Goal: Task Accomplishment & Management: Use online tool/utility

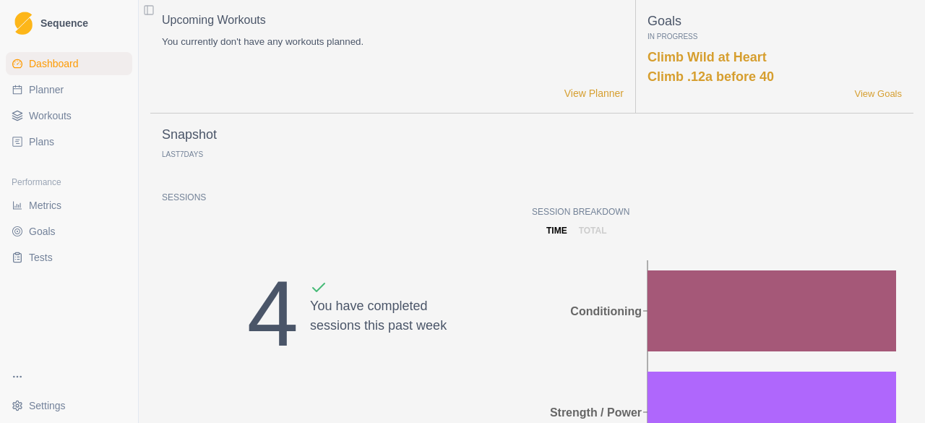
drag, startPoint x: 0, startPoint y: 0, endPoint x: 48, endPoint y: 205, distance: 210.0
click at [48, 205] on span "Metrics" at bounding box center [45, 205] width 33 height 14
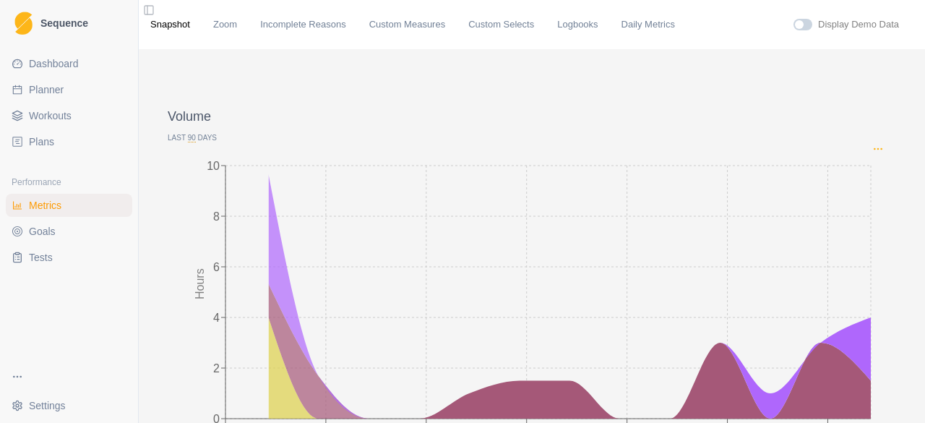
click at [872, 147] on icon "Options" at bounding box center [878, 149] width 12 height 12
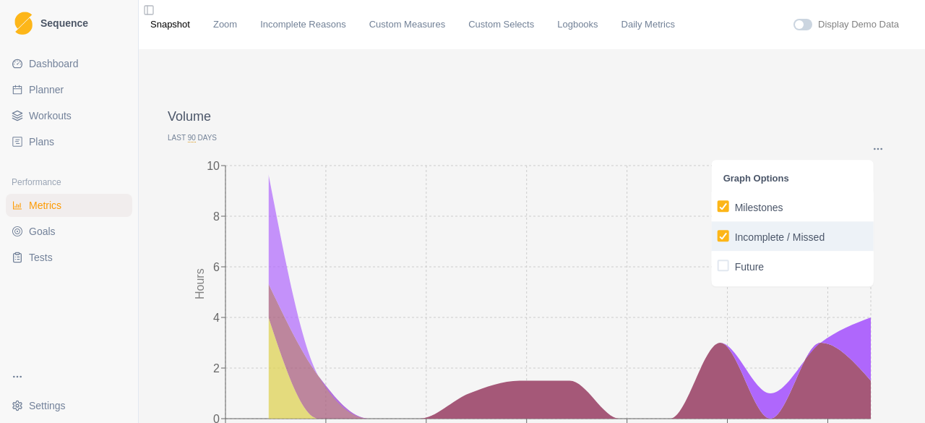
click at [765, 235] on p "Incomplete / Missed" at bounding box center [780, 237] width 90 height 15
click at [718, 236] on input "Incomplete / Missed" at bounding box center [717, 236] width 1 height 1
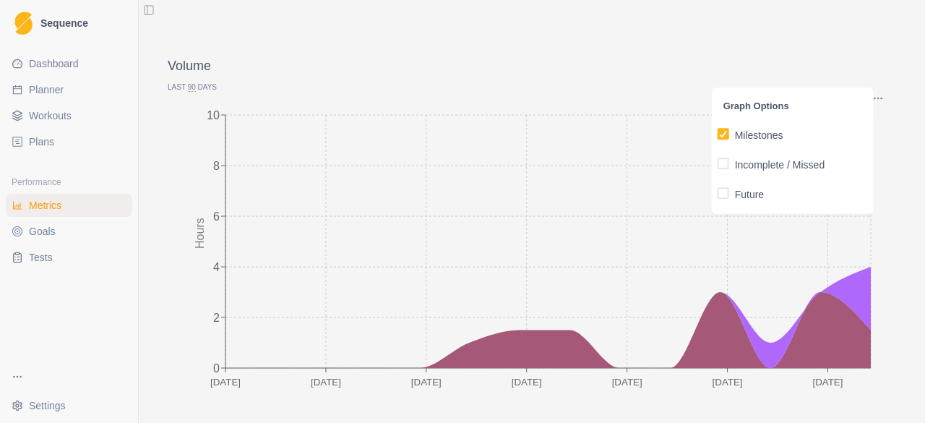
scroll to position [72, 0]
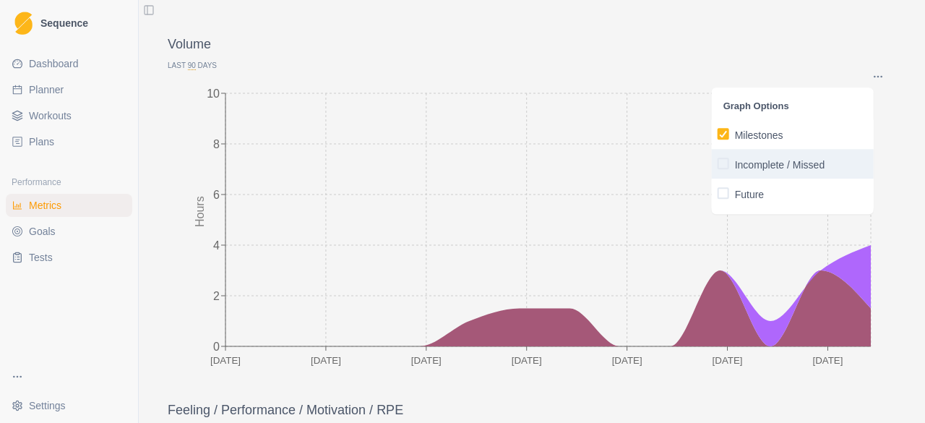
click at [728, 164] on span "button" at bounding box center [724, 164] width 12 height 12
click at [718, 164] on input "Incomplete / Missed" at bounding box center [717, 163] width 1 height 1
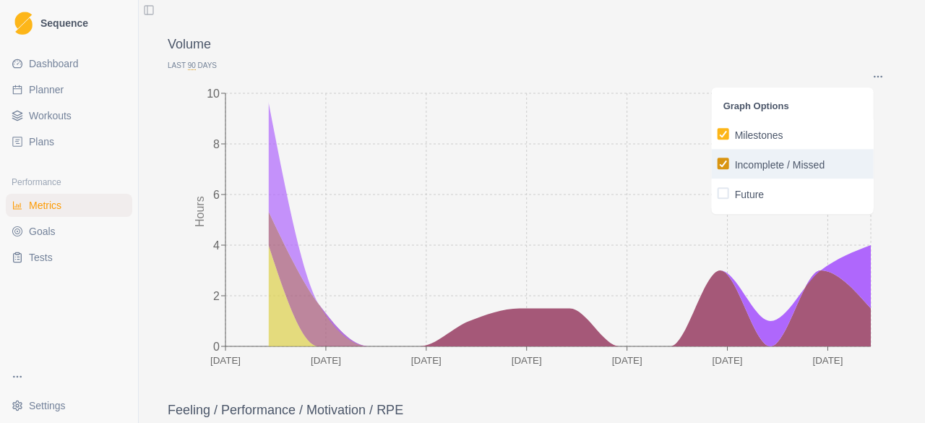
click at [728, 164] on span "button" at bounding box center [724, 164] width 12 height 12
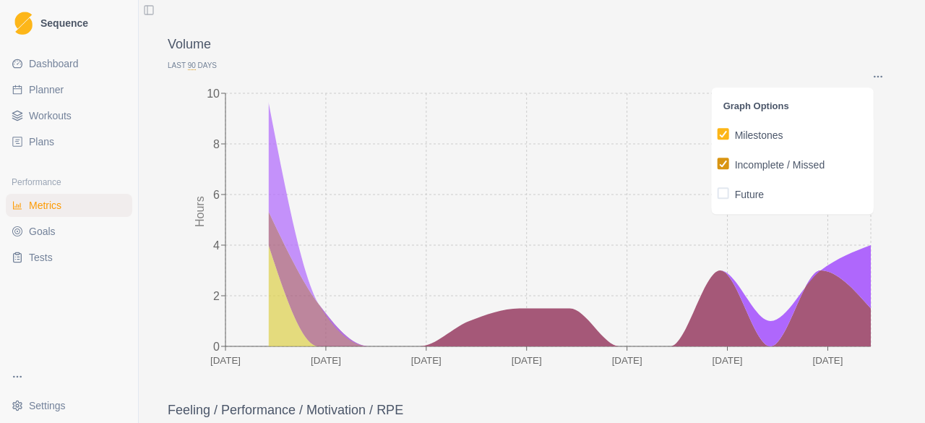
click at [718, 164] on input "Incomplete / Missed" at bounding box center [717, 163] width 1 height 1
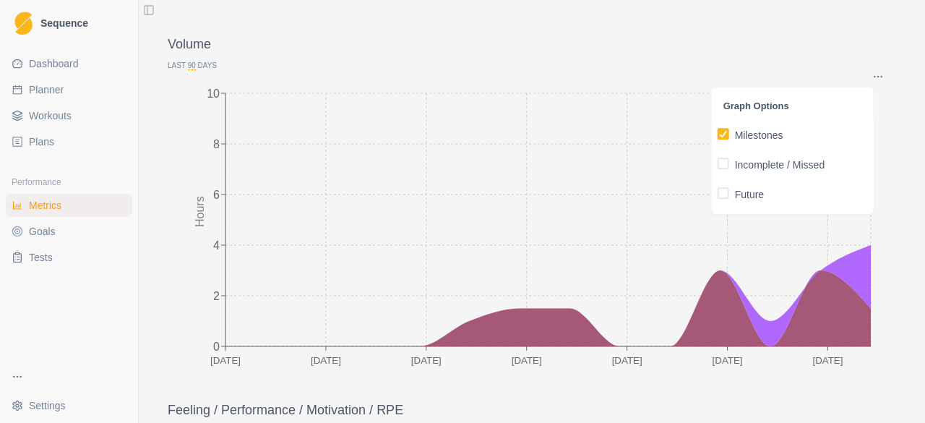
click at [190, 67] on span "90" at bounding box center [192, 65] width 8 height 9
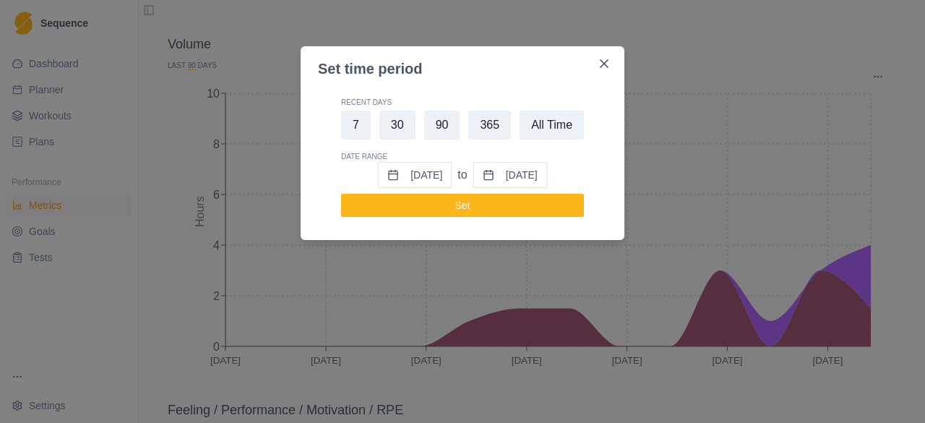
click at [474, 124] on button "365" at bounding box center [489, 125] width 43 height 29
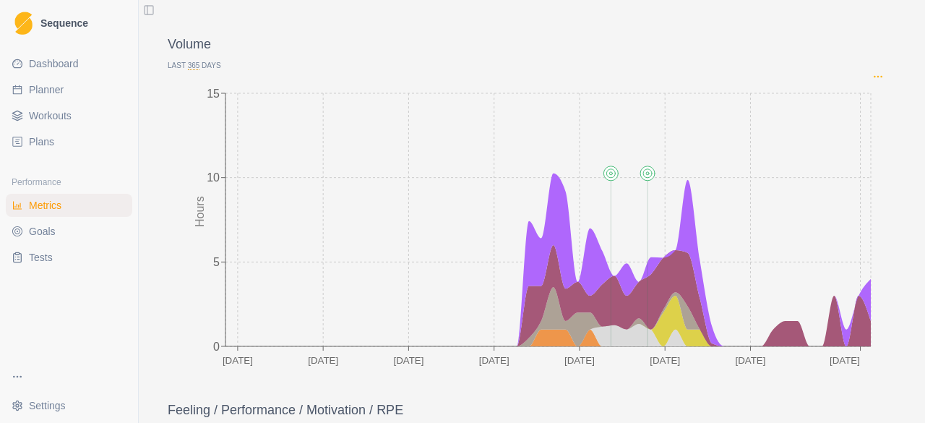
click at [872, 78] on icon "Options" at bounding box center [878, 77] width 12 height 12
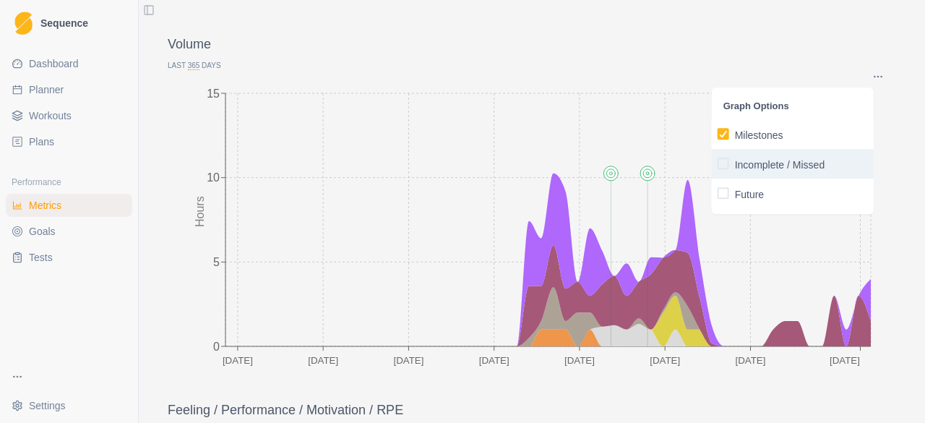
click at [755, 167] on p "Incomplete / Missed" at bounding box center [780, 165] width 90 height 15
click at [718, 164] on input "Incomplete / Missed" at bounding box center [717, 163] width 1 height 1
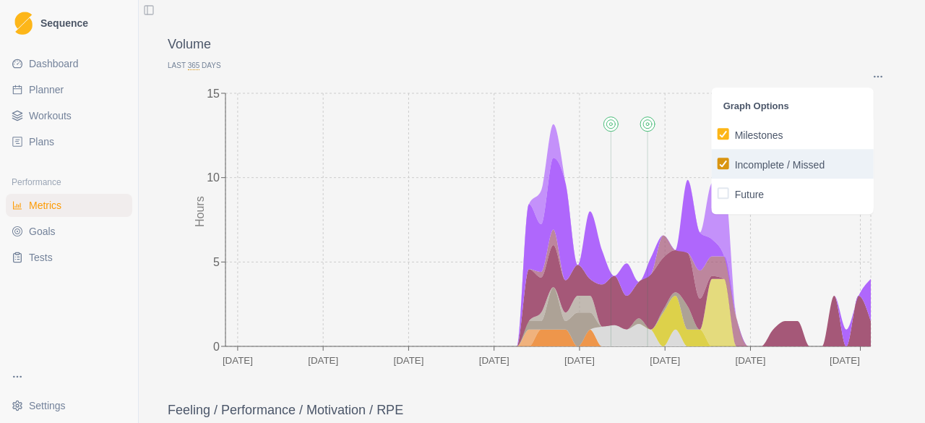
click at [727, 166] on icon "button" at bounding box center [723, 163] width 9 height 7
click at [718, 164] on input "Incomplete / Missed" at bounding box center [717, 163] width 1 height 1
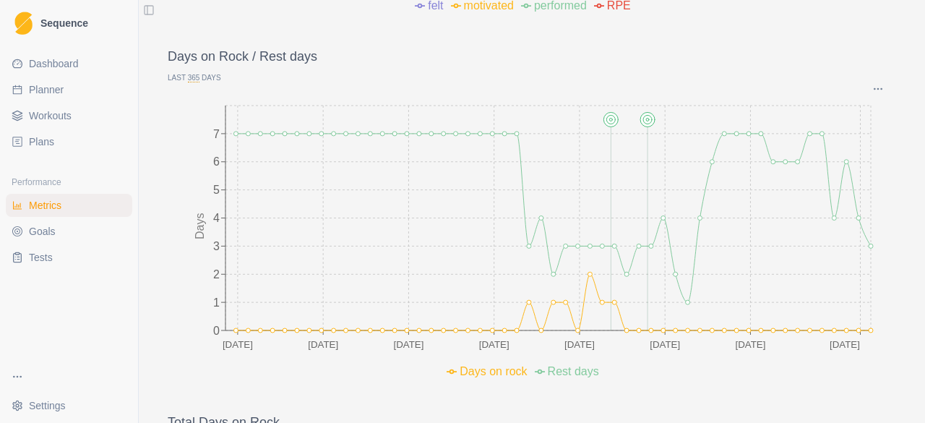
scroll to position [795, 0]
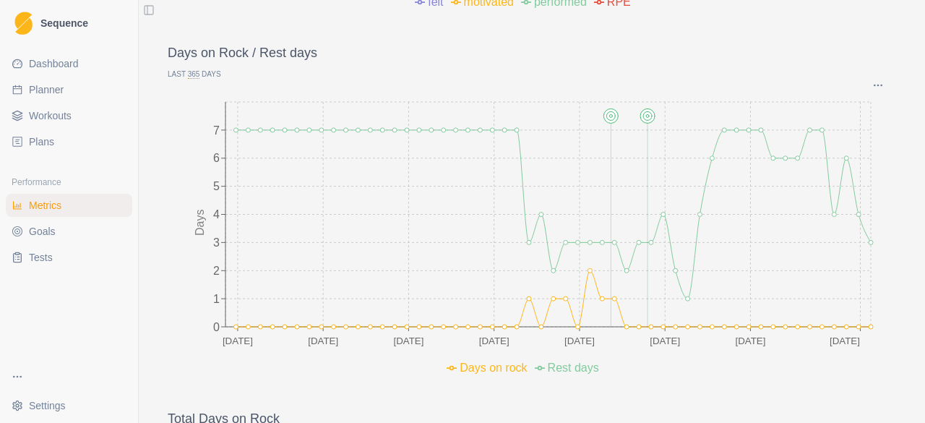
click at [43, 64] on span "Dashboard" at bounding box center [54, 63] width 50 height 14
